Goal: Obtain resource: Download file/media

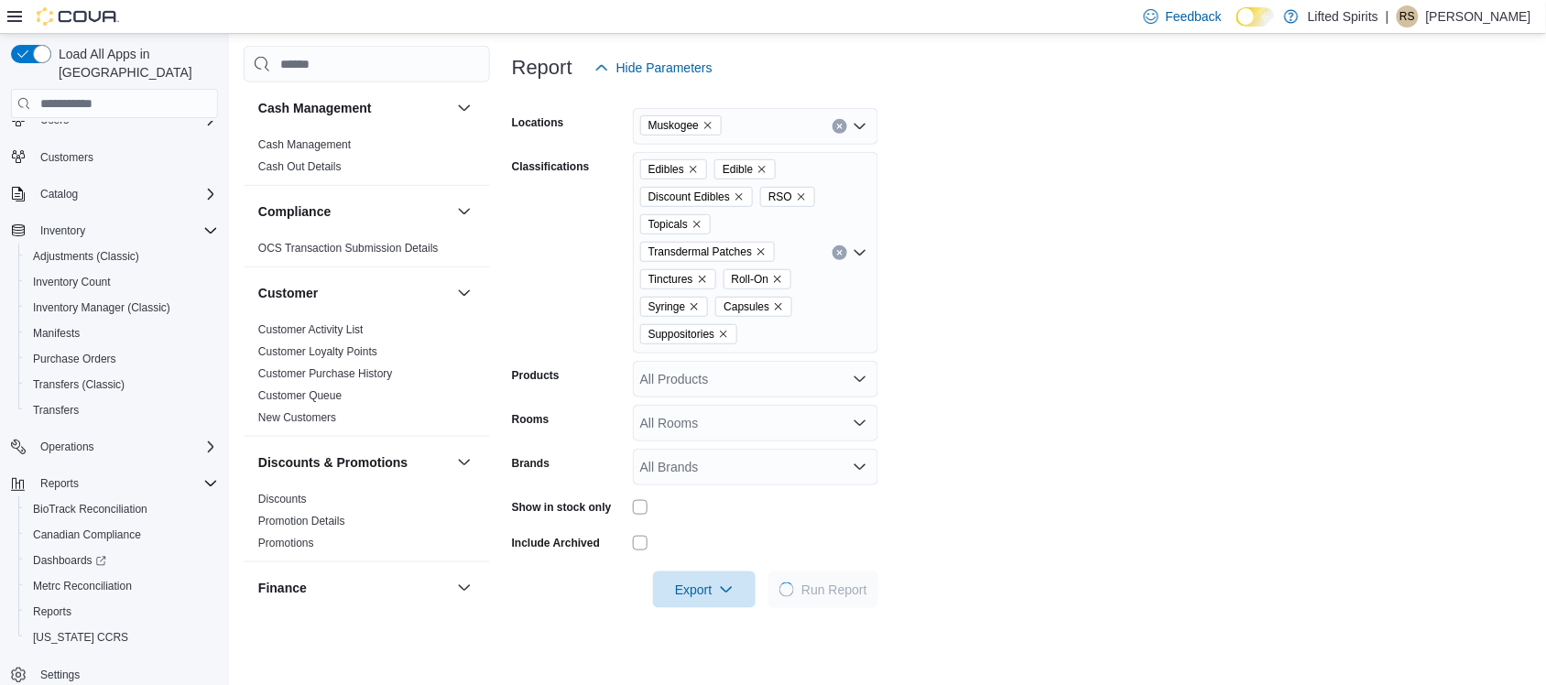
scroll to position [687, 0]
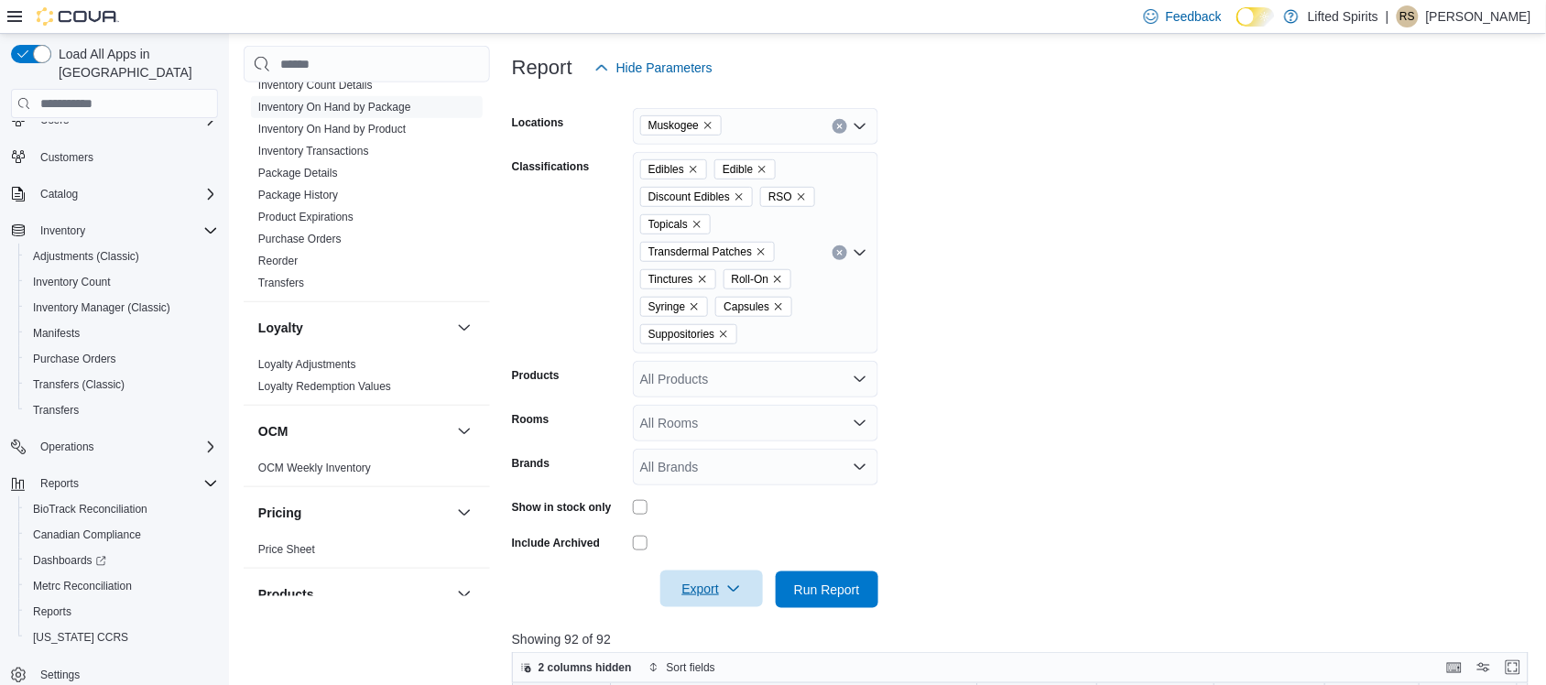
click at [716, 583] on span "Export" at bounding box center [711, 589] width 81 height 37
click at [738, 482] on span "Export to Excel" at bounding box center [714, 482] width 82 height 15
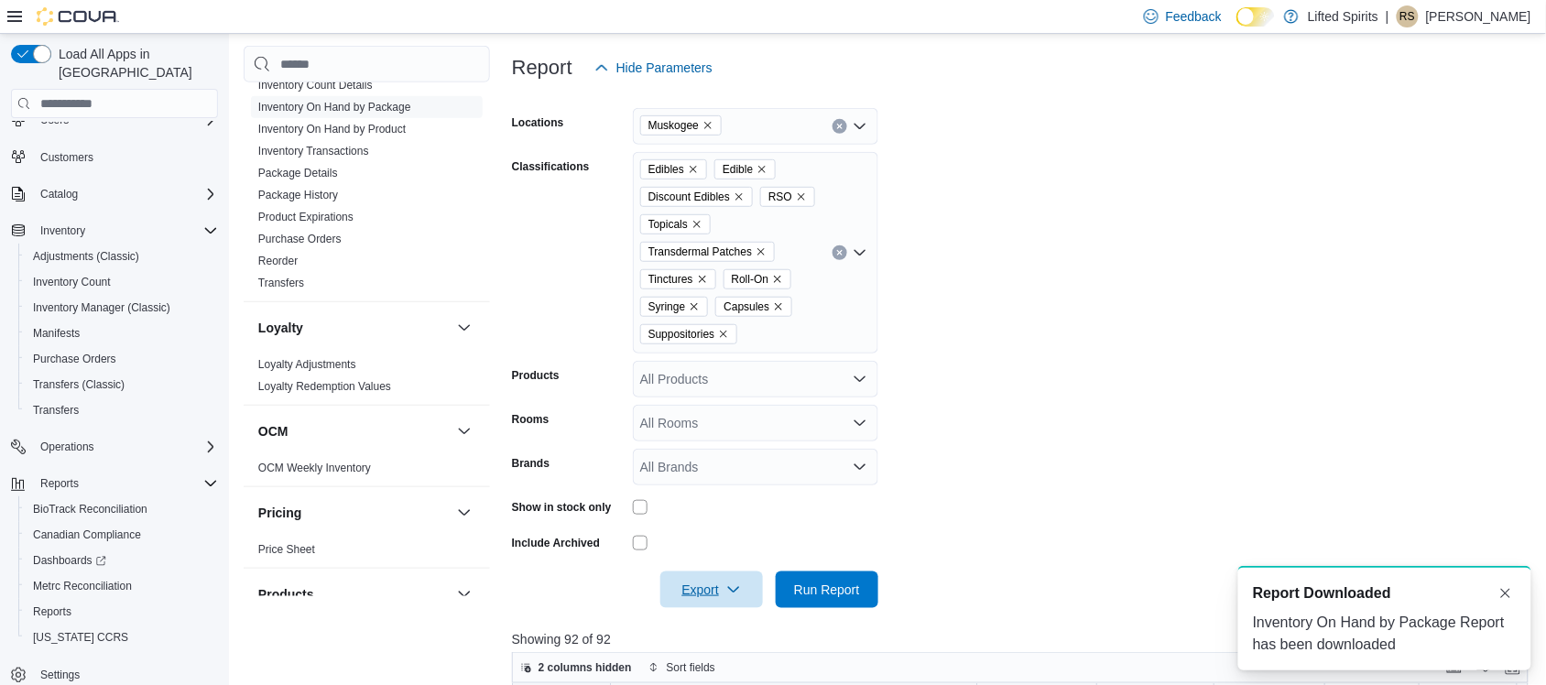
scroll to position [0, 0]
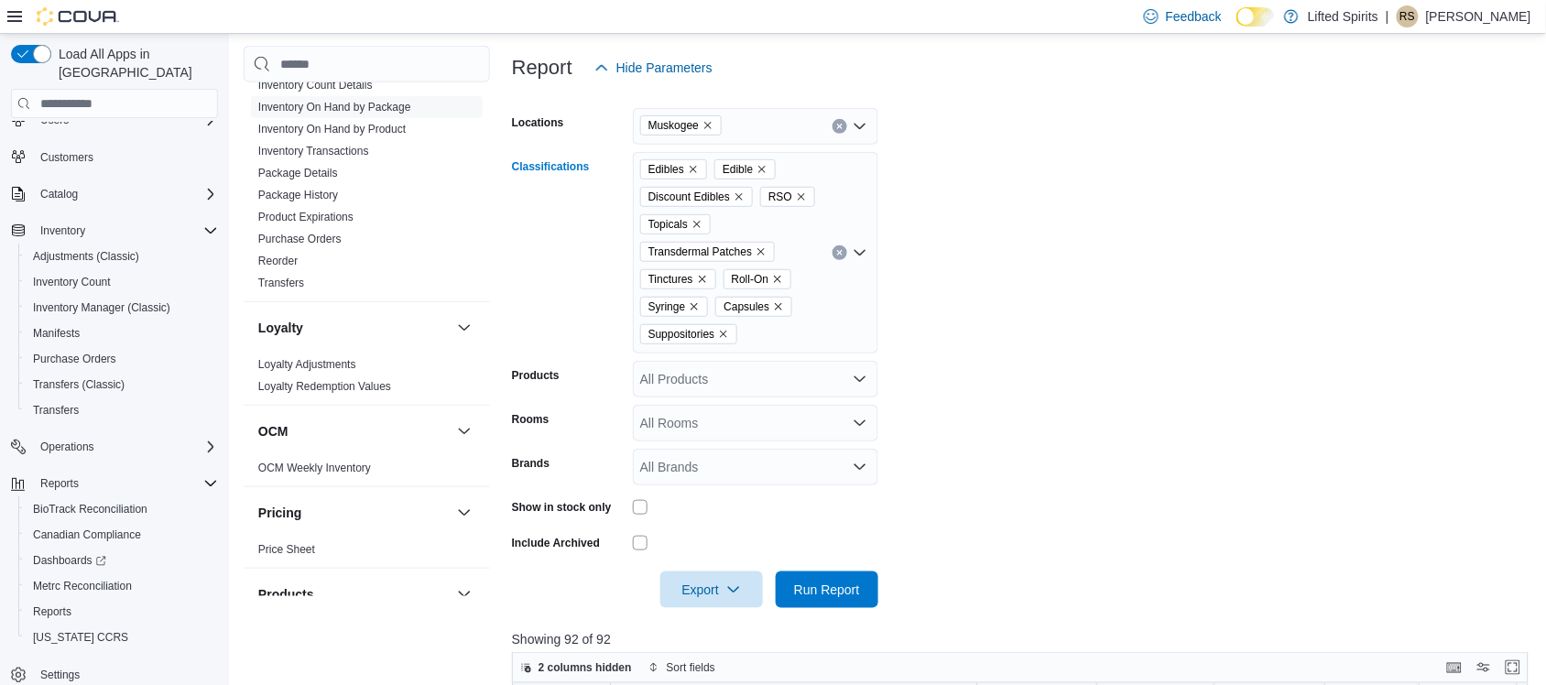
click at [843, 255] on icon "Clear input" at bounding box center [839, 252] width 7 height 7
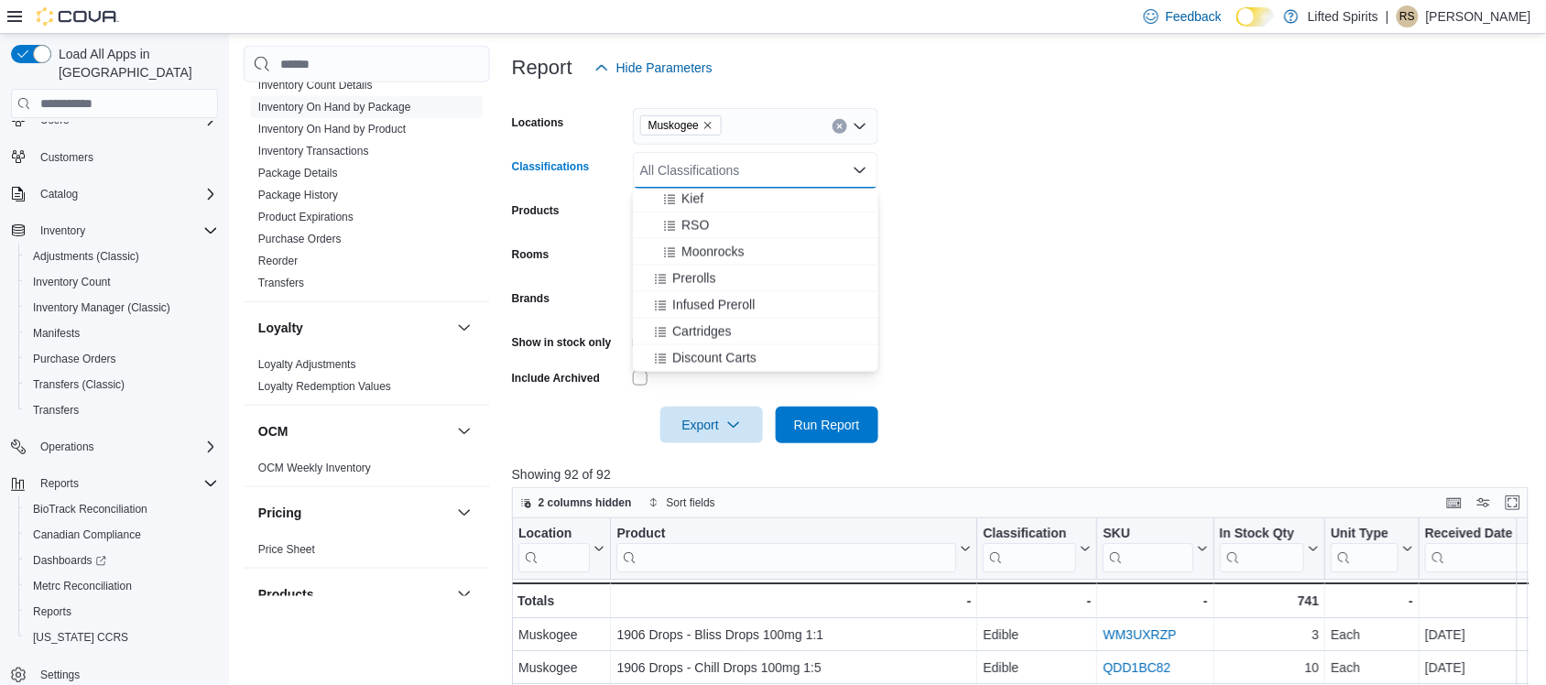
scroll to position [916, 0]
click at [725, 235] on div "Prerolls" at bounding box center [755, 242] width 223 height 18
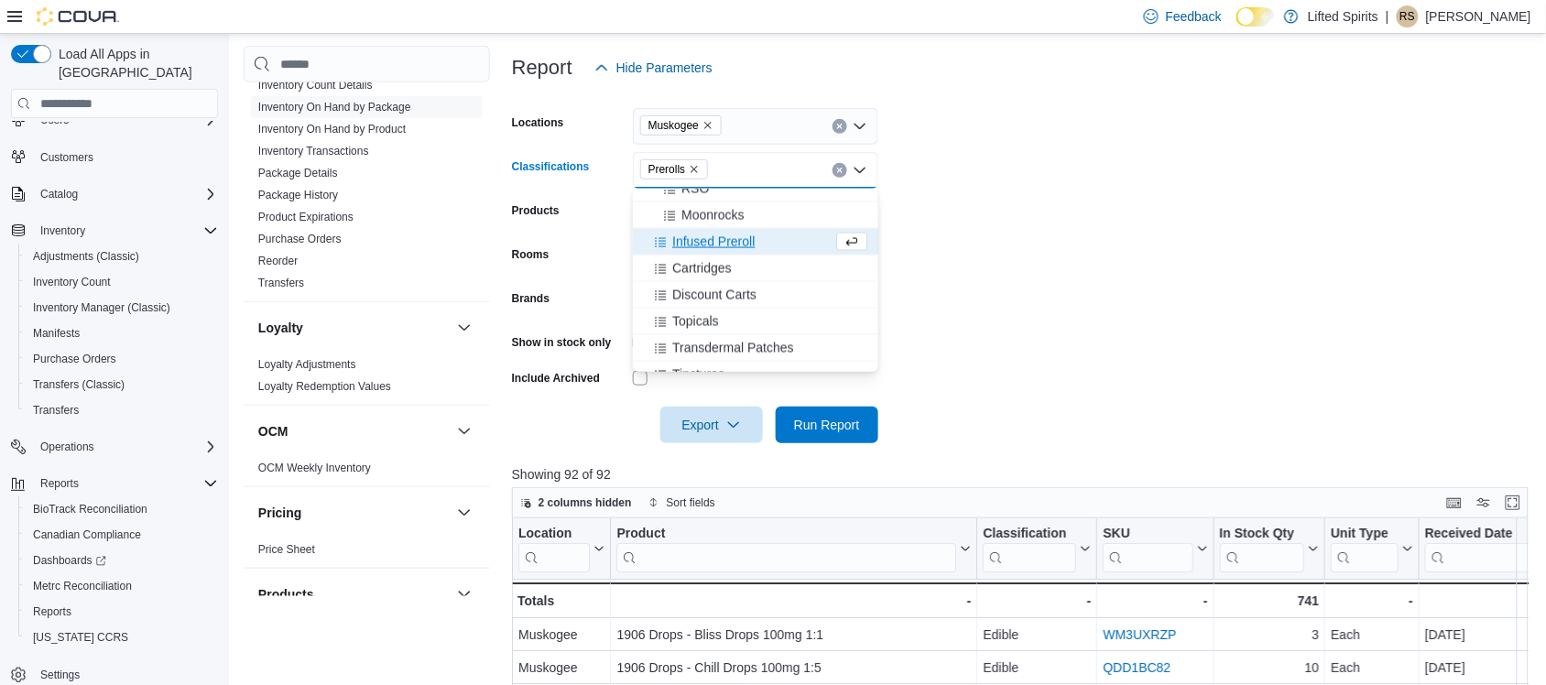
click at [725, 235] on span "Infused Preroll" at bounding box center [713, 242] width 82 height 18
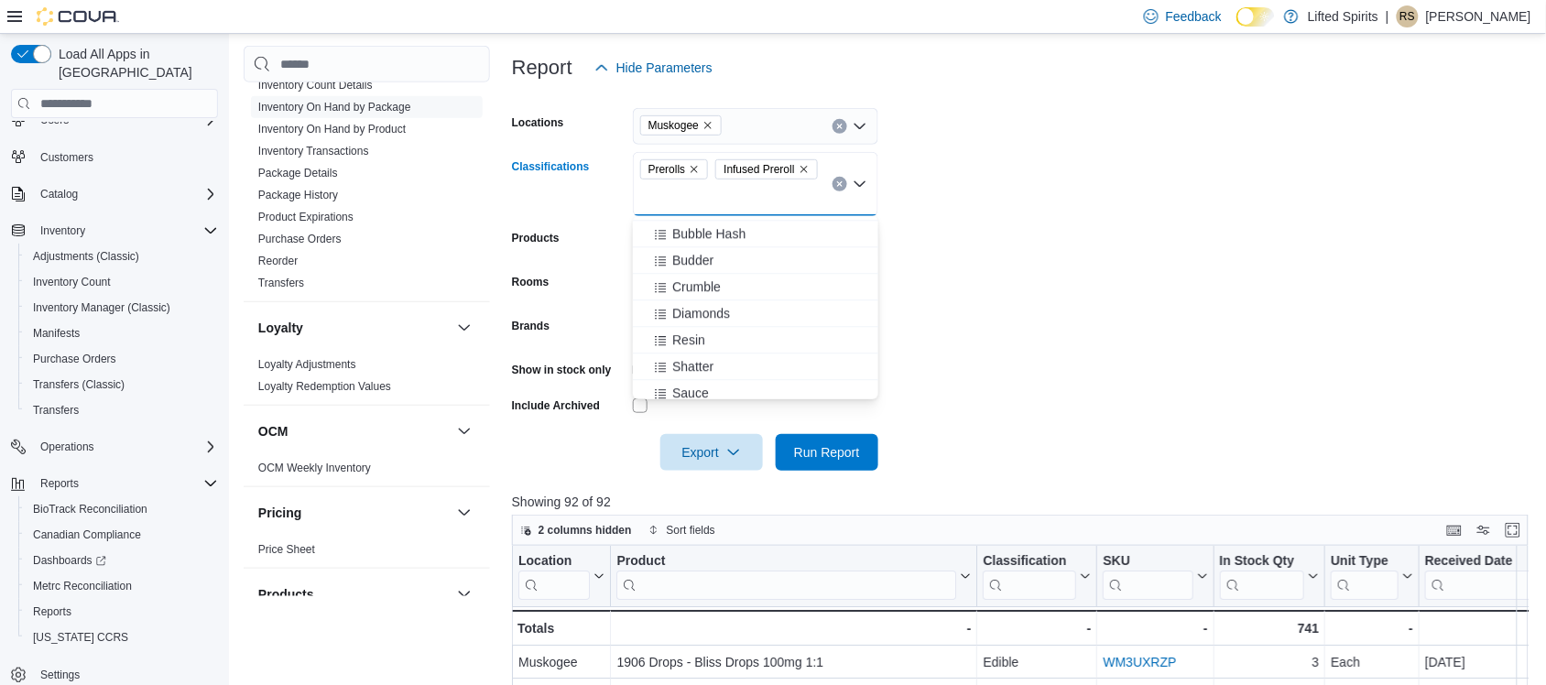
scroll to position [1517, 0]
click at [1415, 211] on form "Locations Muskogee Classifications Prerolls Infused Preroll Combo box. Selected…" at bounding box center [1025, 278] width 1027 height 385
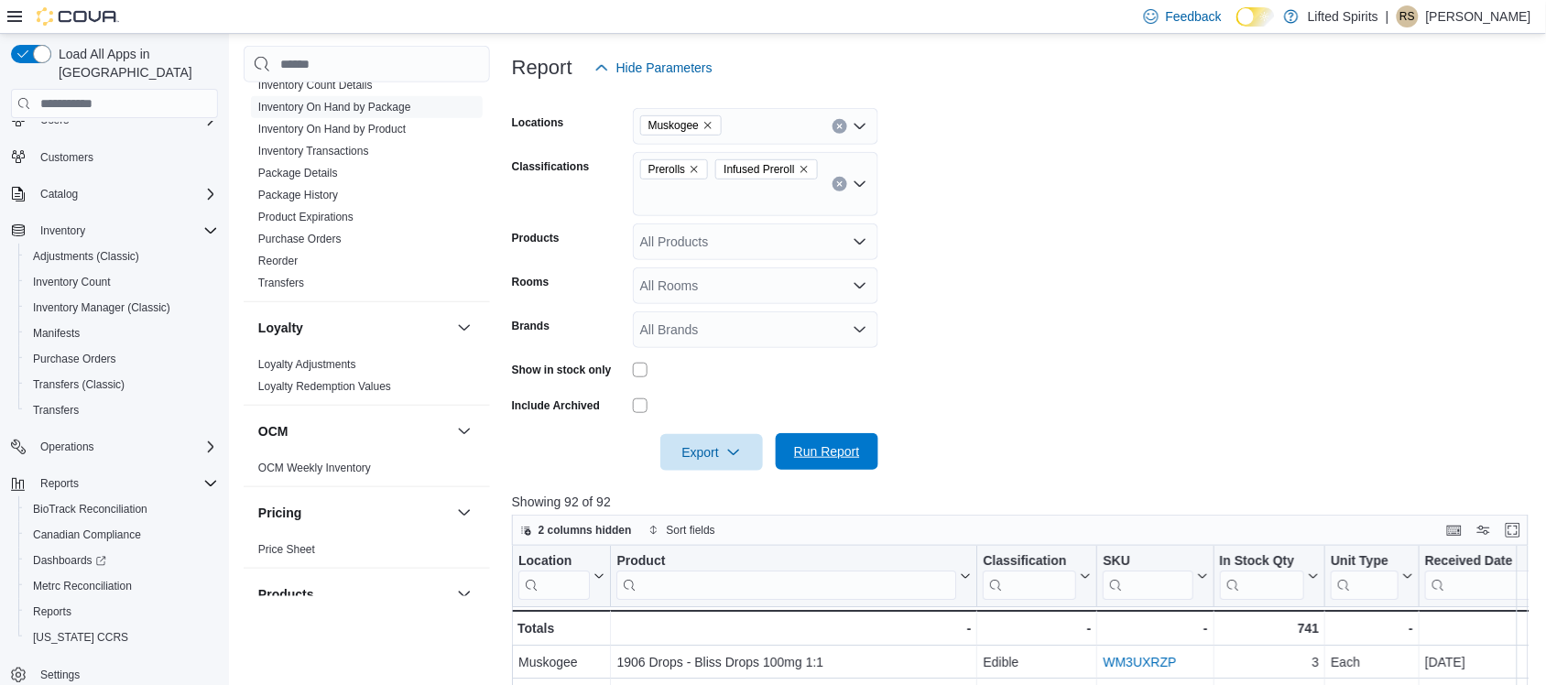
click at [839, 446] on span "Run Report" at bounding box center [827, 451] width 66 height 18
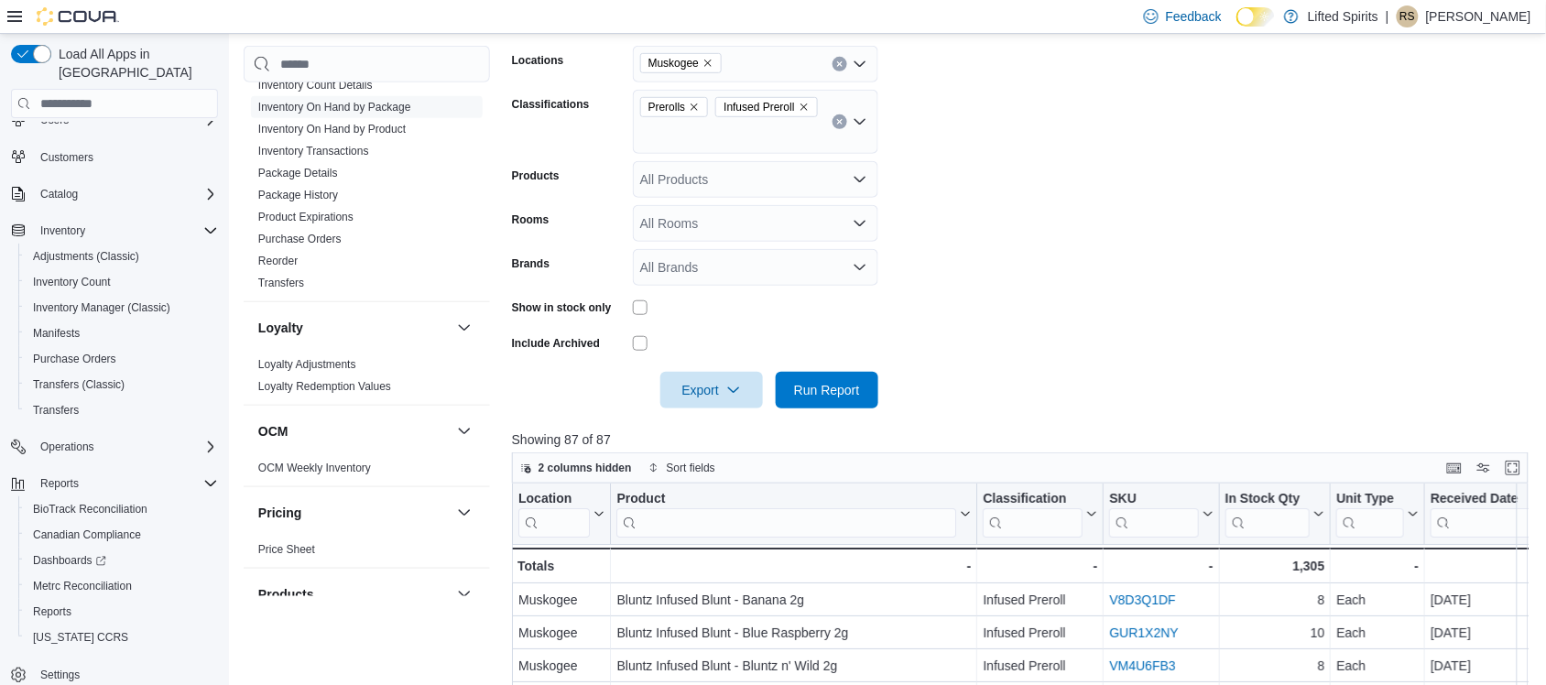
scroll to position [343, 0]
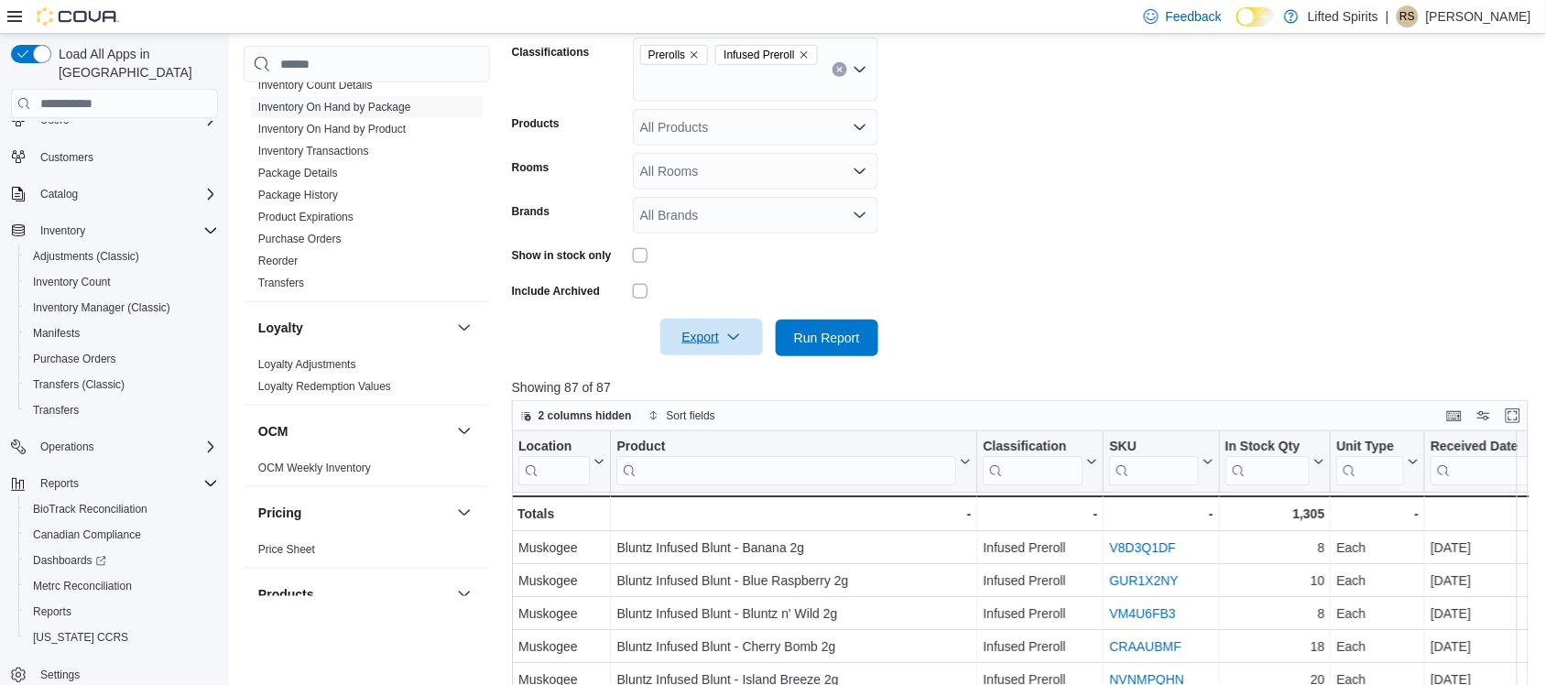
click at [702, 334] on span "Export" at bounding box center [711, 337] width 81 height 37
click at [1223, 296] on form "Locations Muskogee Classifications Prerolls Infused Preroll Products All Produc…" at bounding box center [1025, 164] width 1027 height 385
click at [832, 331] on span "Run Report" at bounding box center [827, 337] width 66 height 18
click at [726, 337] on icon "button" at bounding box center [733, 337] width 15 height 15
click at [724, 369] on span "Export to Excel" at bounding box center [714, 374] width 82 height 15
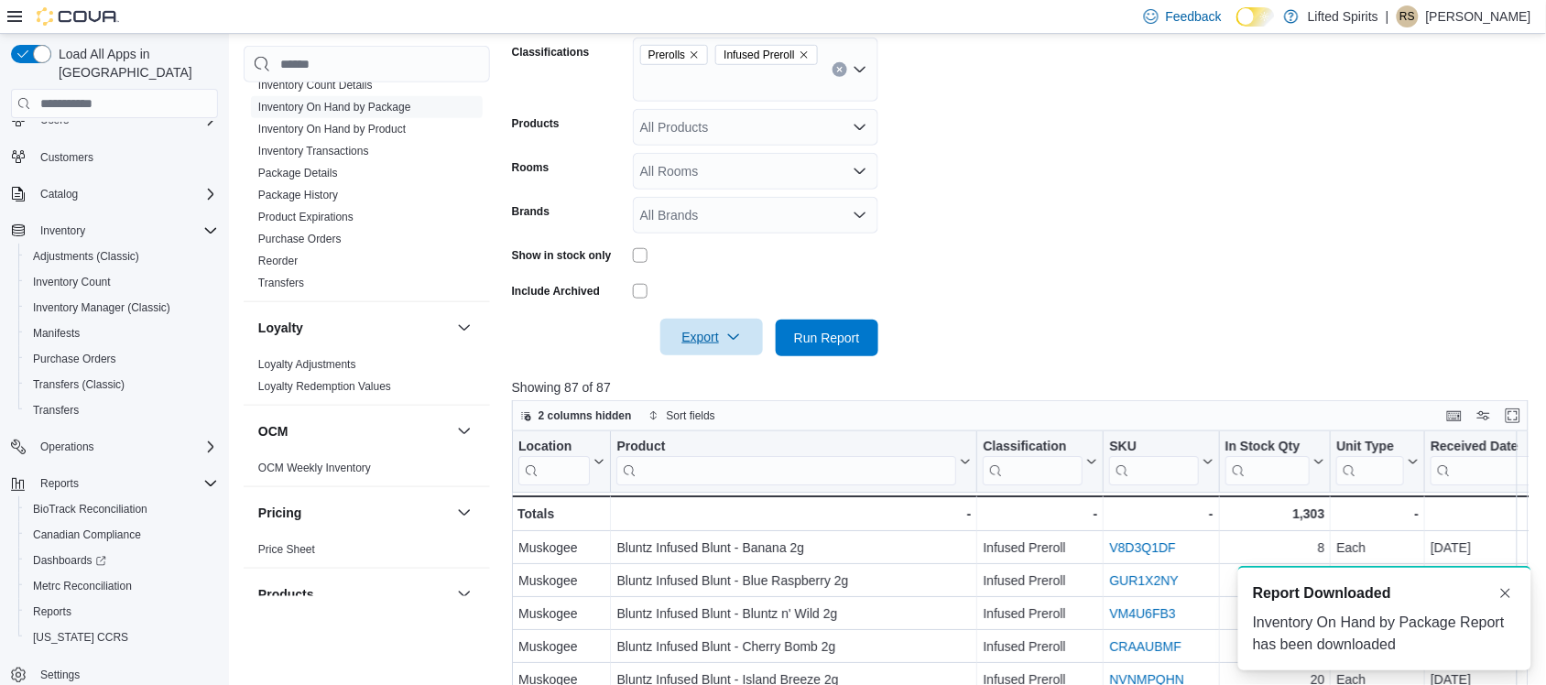
scroll to position [0, 0]
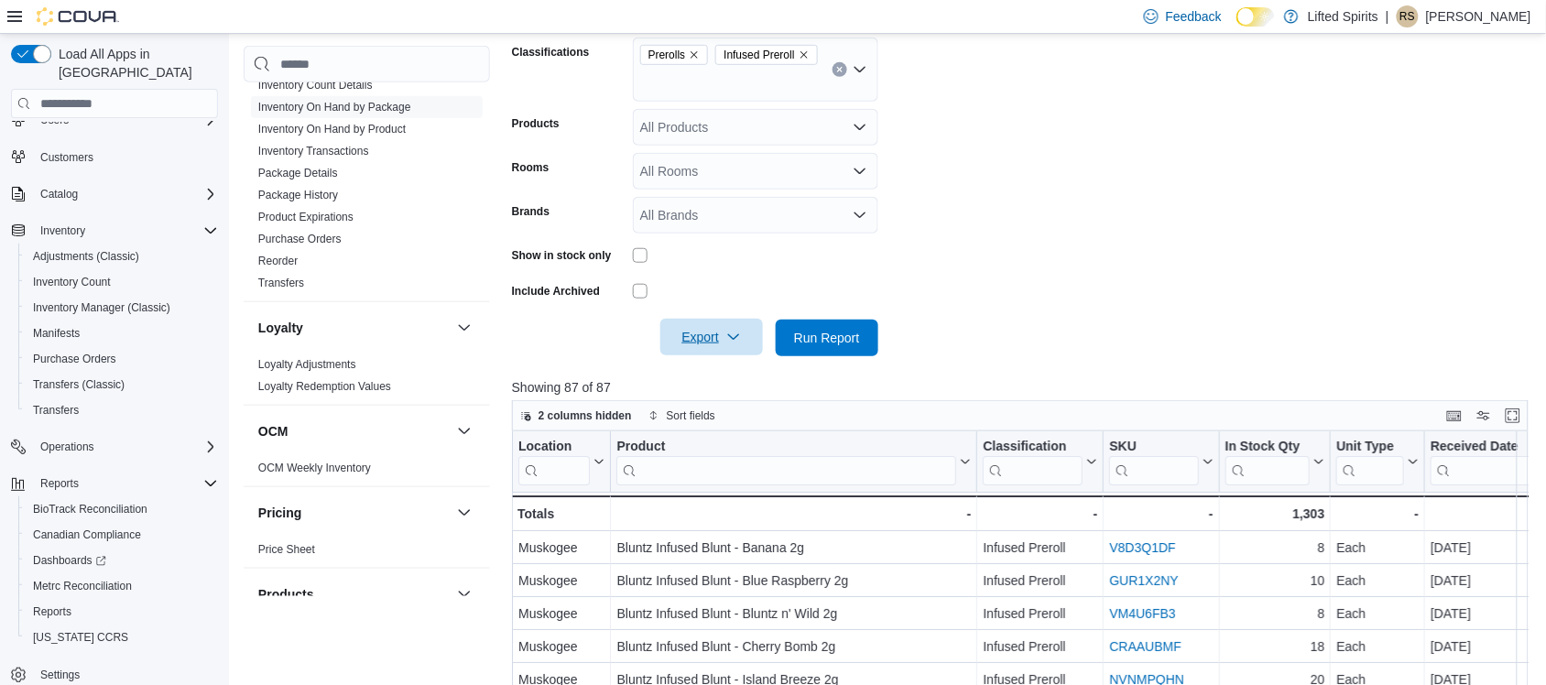
click at [833, 69] on button "Clear input" at bounding box center [840, 69] width 15 height 15
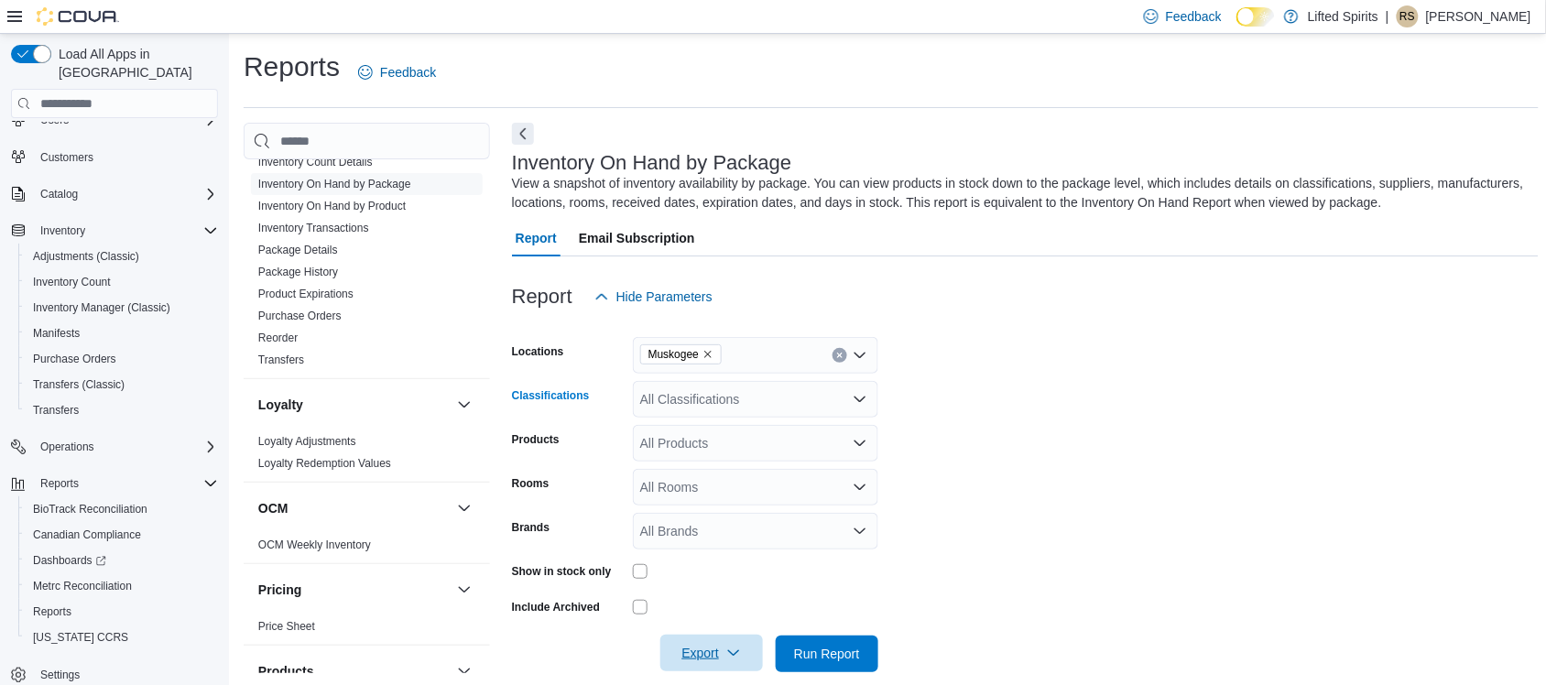
click at [854, 395] on icon "Open list of options" at bounding box center [860, 399] width 15 height 15
click at [703, 524] on span "Cartridges" at bounding box center [702, 524] width 60 height 18
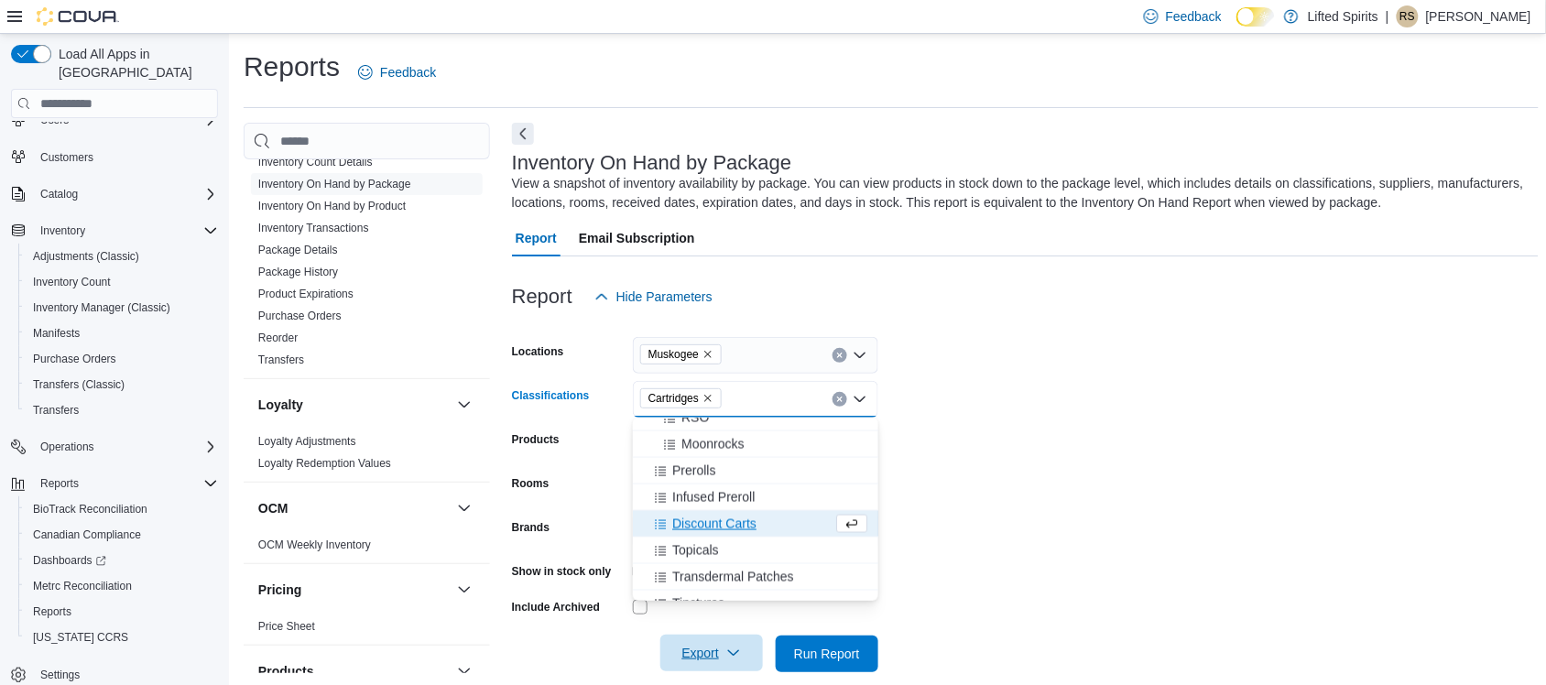
click at [703, 524] on span "Discount Carts" at bounding box center [714, 524] width 84 height 18
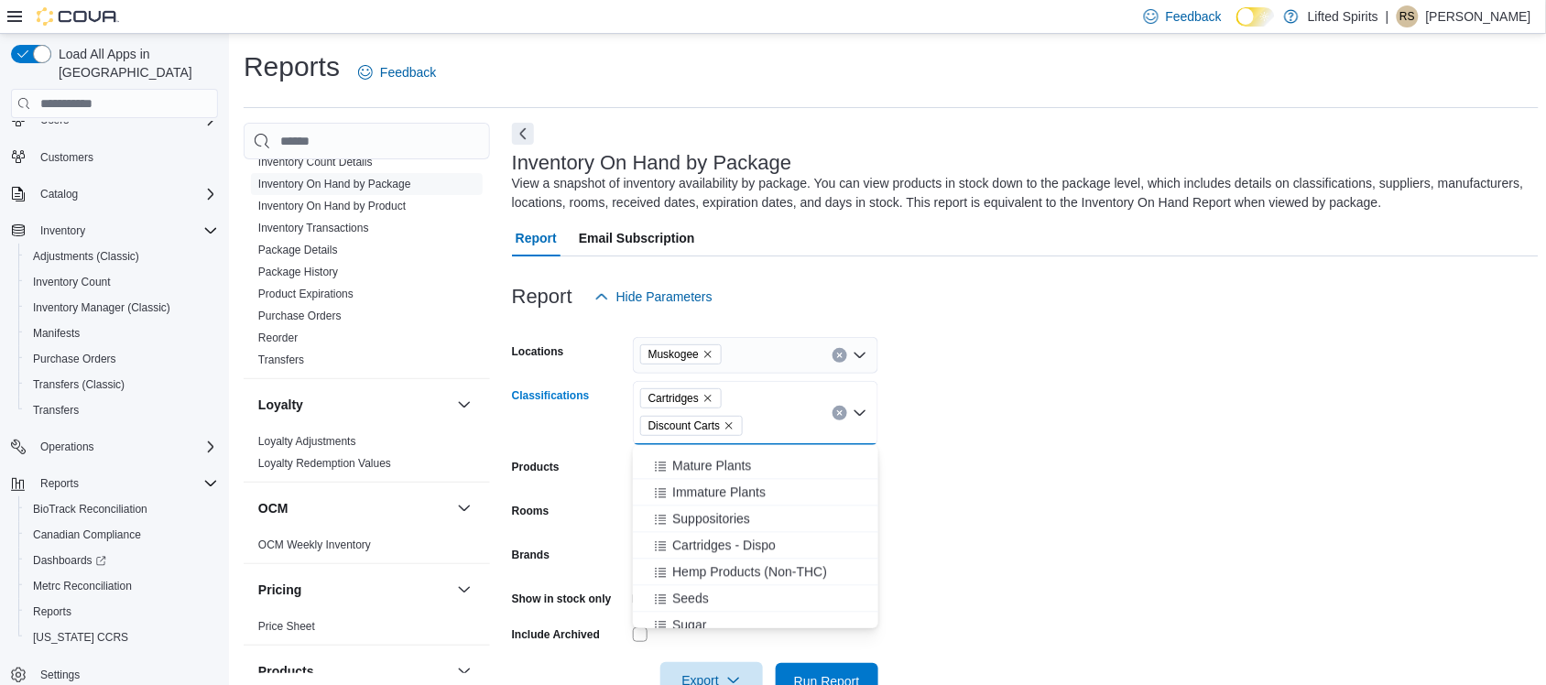
scroll to position [1374, 0]
click at [725, 486] on span "Cartridges - Dispo" at bounding box center [723, 492] width 103 height 18
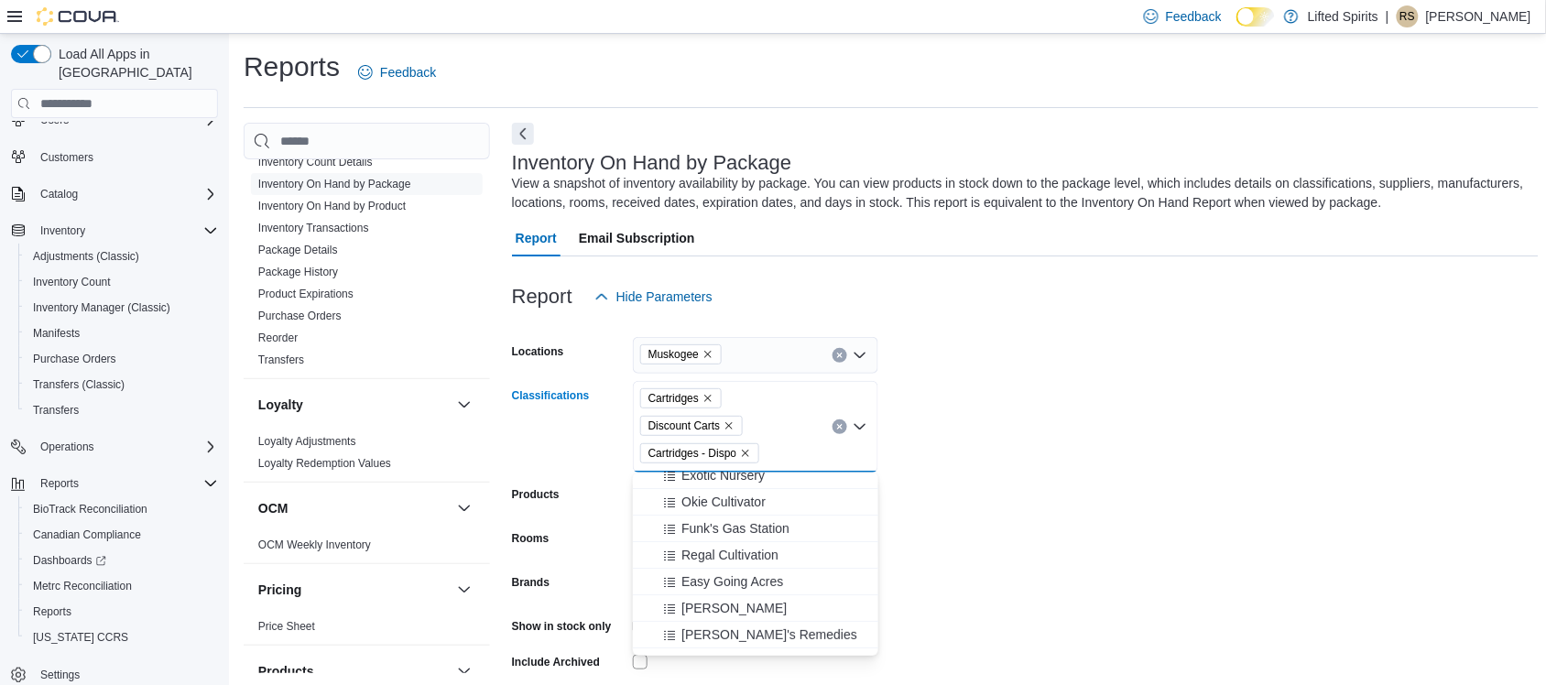
scroll to position [0, 0]
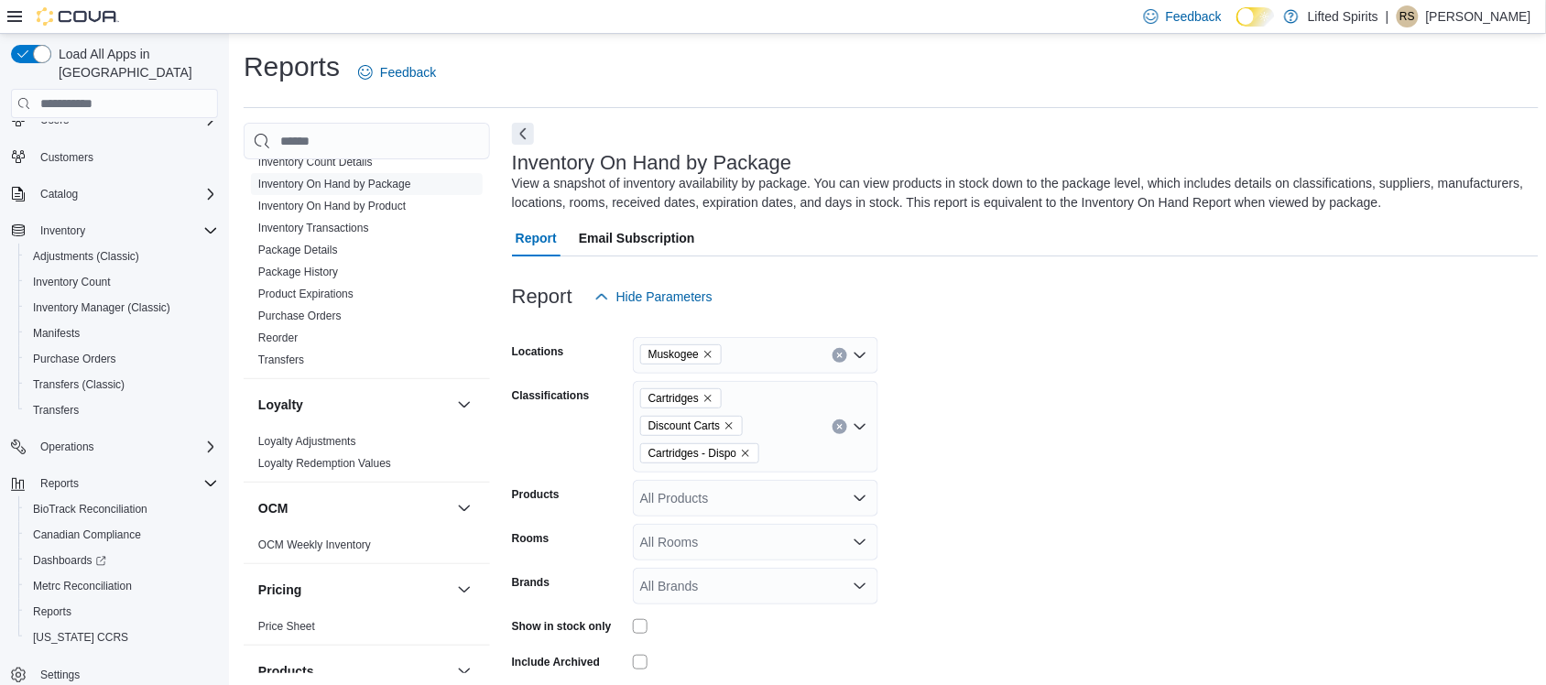
click at [1248, 426] on form "Locations Muskogee Classifications Cartridges Discount Carts Cartridges - Dispo…" at bounding box center [1025, 521] width 1027 height 412
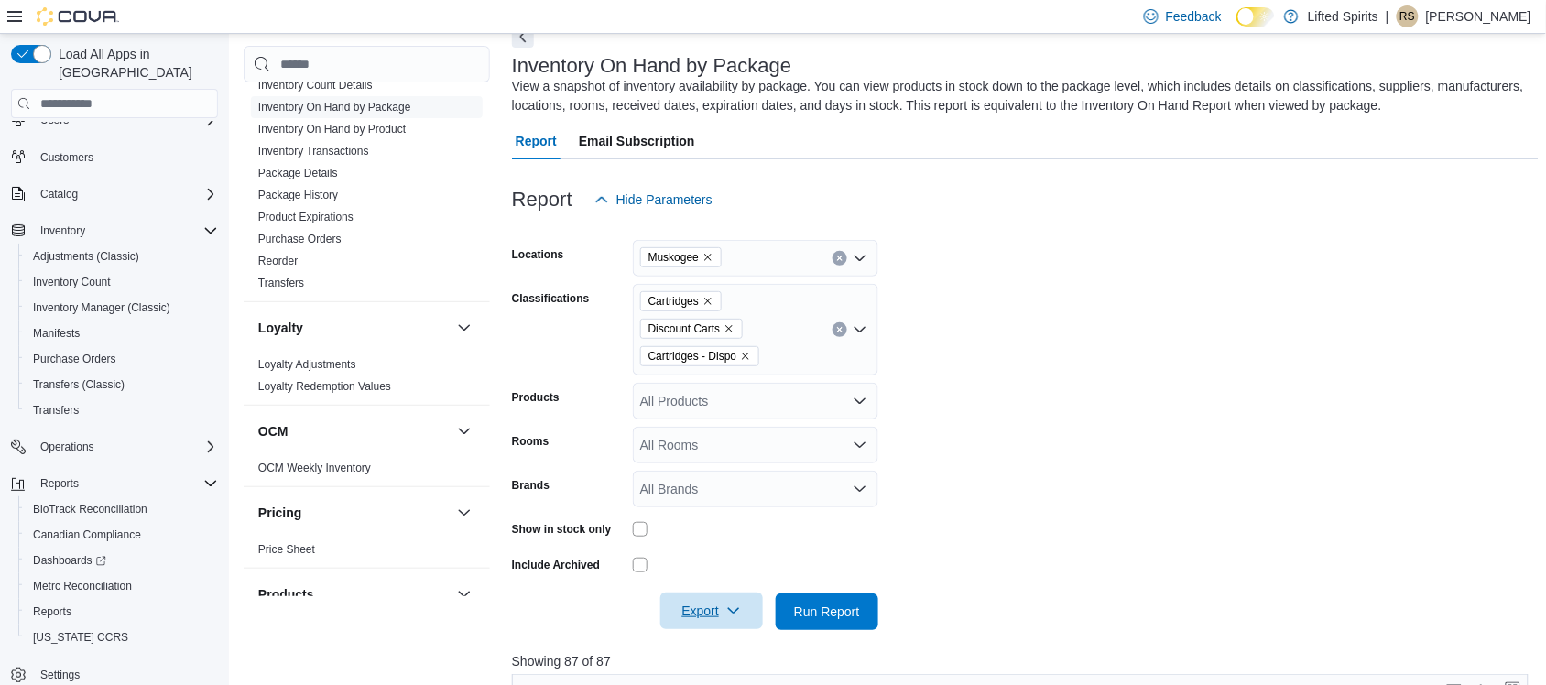
scroll to position [229, 0]
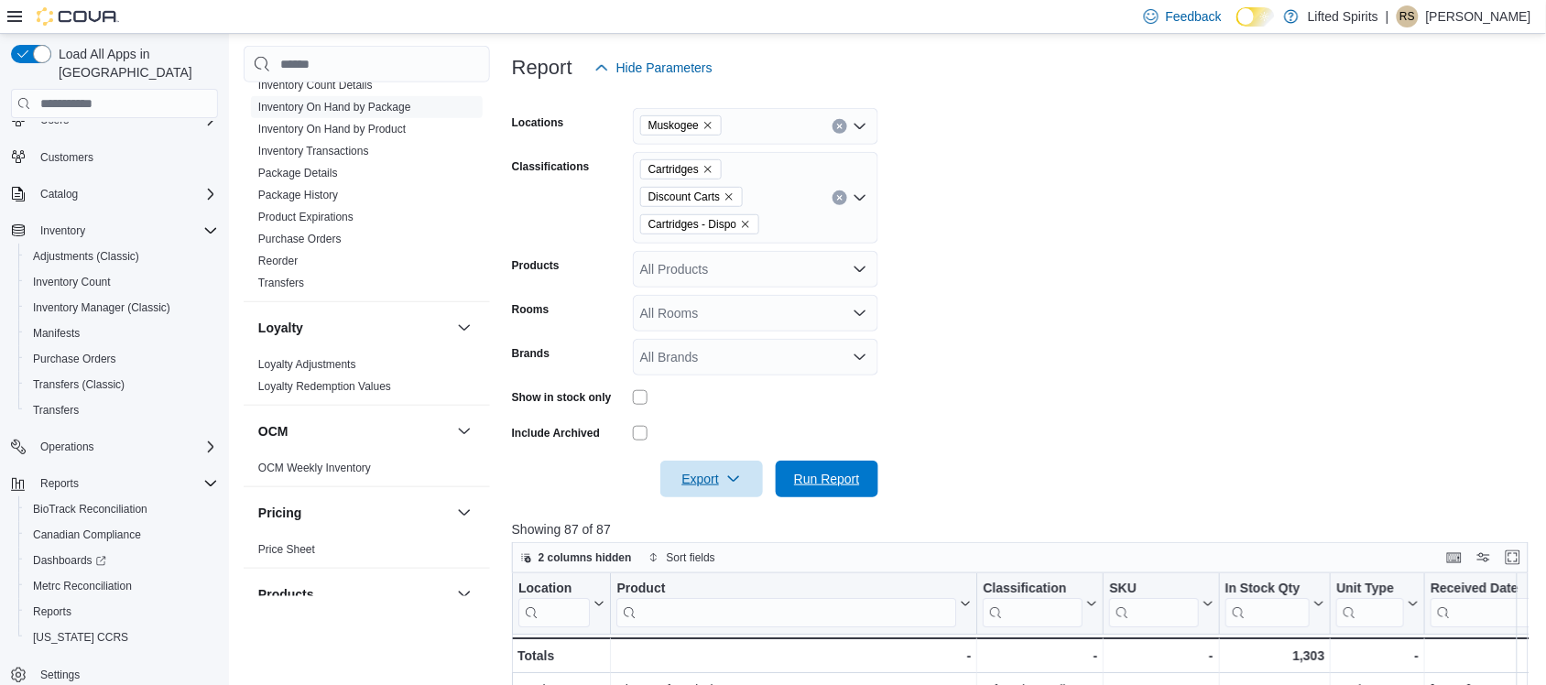
click at [832, 478] on span "Run Report" at bounding box center [827, 479] width 66 height 18
